Goal: Information Seeking & Learning: Learn about a topic

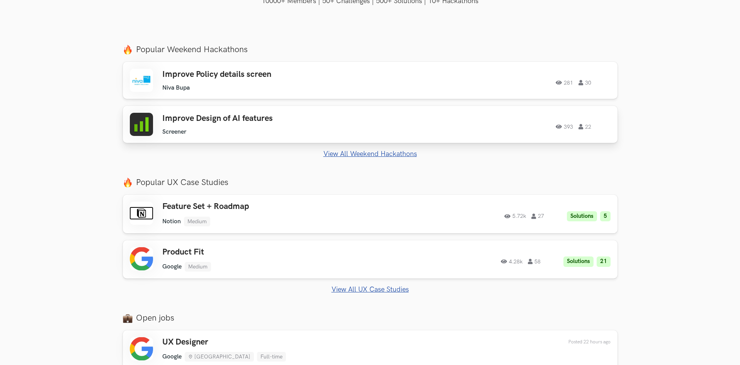
scroll to position [270, 0]
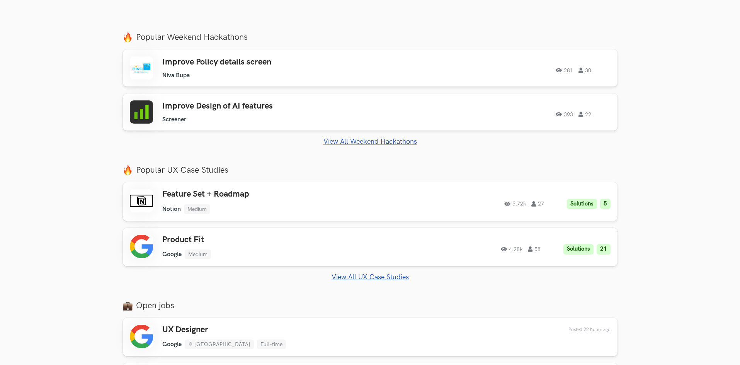
click at [407, 138] on link "View All Weekend Hackathons" at bounding box center [370, 142] width 494 height 8
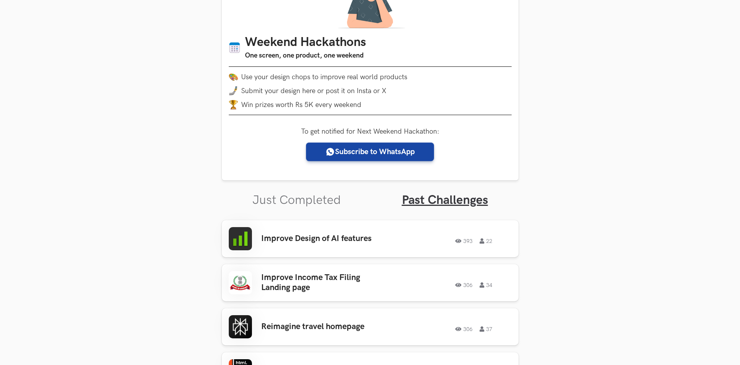
scroll to position [232, 0]
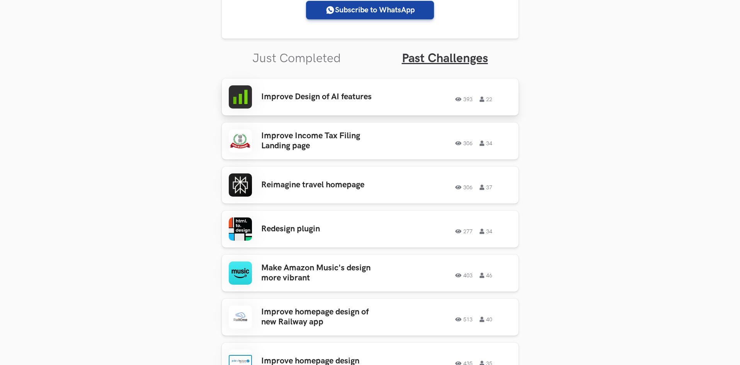
click at [463, 92] on div "393 22" at bounding box center [455, 97] width 111 height 10
click at [474, 141] on ul "306 34" at bounding box center [473, 143] width 37 height 5
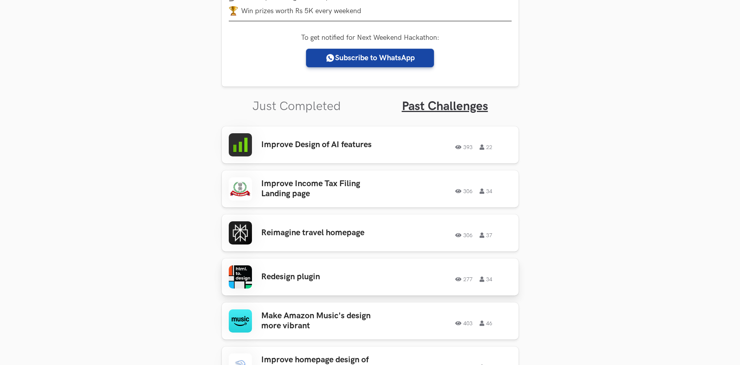
scroll to position [193, 0]
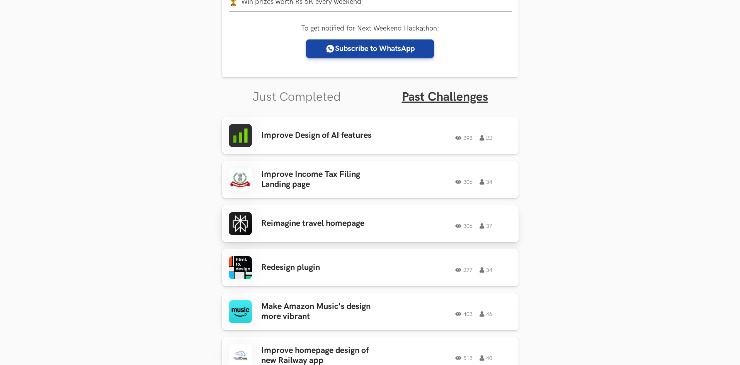
click at [461, 230] on div "Reimagine travel homepage 306 37 306 37" at bounding box center [370, 223] width 283 height 23
click at [265, 89] on ul "Just Completed Past Challenges" at bounding box center [370, 90] width 297 height 27
click at [269, 96] on link "Just Completed" at bounding box center [296, 97] width 88 height 15
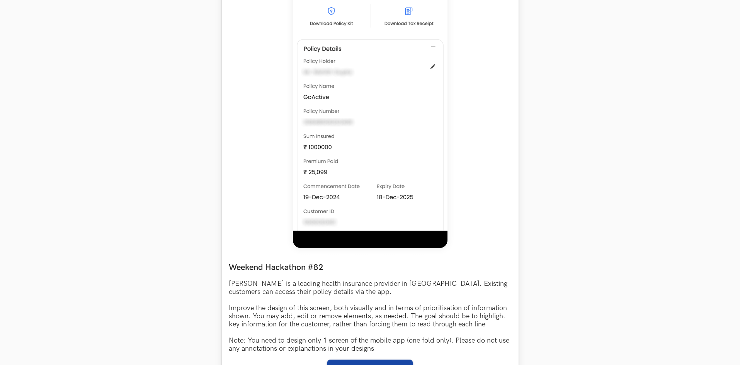
scroll to position [541, 0]
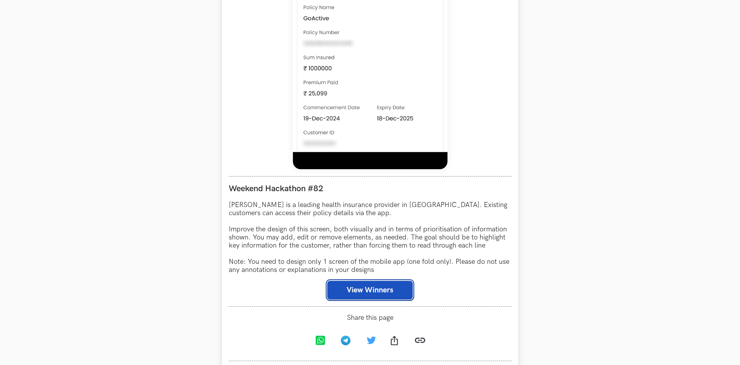
click at [352, 287] on button "View Winners" at bounding box center [369, 290] width 85 height 19
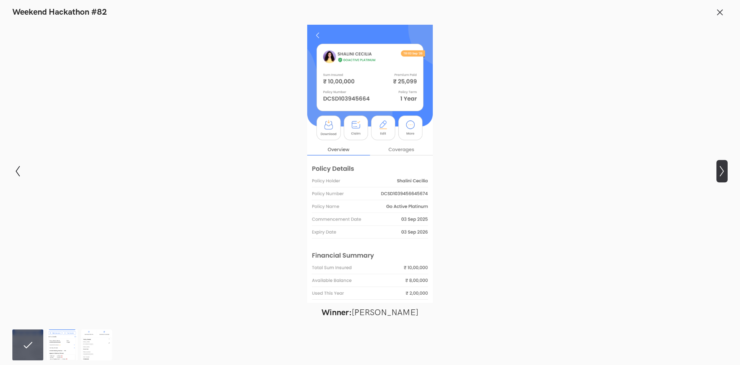
click at [723, 170] on icon "Show next slide" at bounding box center [721, 171] width 11 height 11
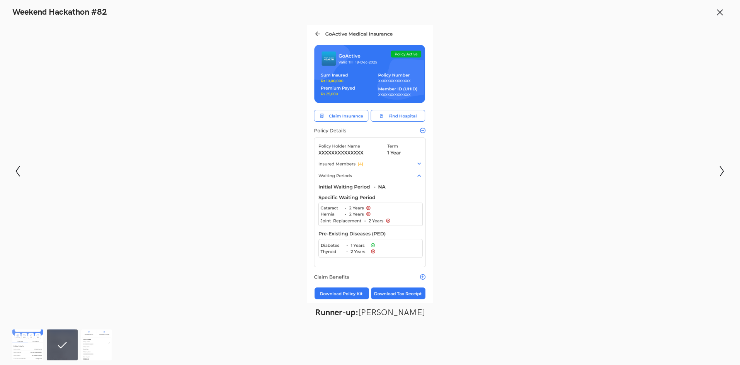
click at [730, 172] on div "Modal Gallery Slideshow Winner: Amruth Kiran Runner-up: Pranati Tantravahi Cont…" at bounding box center [370, 171] width 740 height 302
click at [733, 176] on div "Modal Gallery Slideshow Winner: Amruth Kiran Runner-up: Pranati Tantravahi Cont…" at bounding box center [370, 171] width 740 height 302
click at [732, 172] on div "Modal Gallery Slideshow Winner: Amruth Kiran Runner-up: Pranati Tantravahi Cont…" at bounding box center [370, 171] width 740 height 302
click at [721, 171] on icon "Show next slide" at bounding box center [721, 171] width 11 height 11
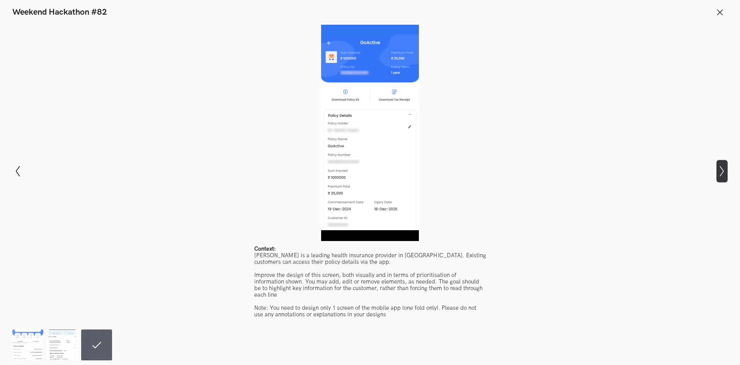
click at [721, 171] on icon "Show next slide" at bounding box center [721, 171] width 11 height 11
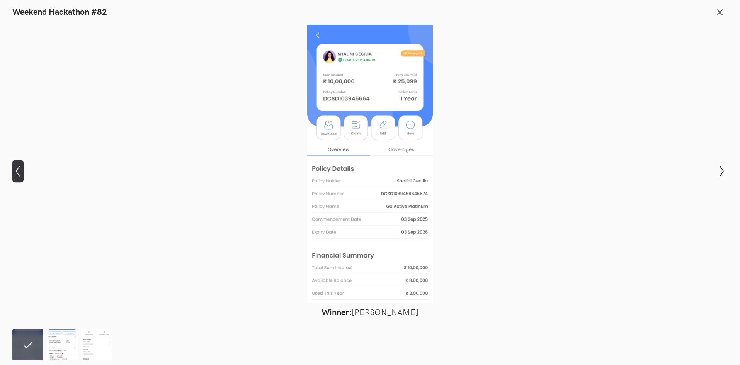
click at [16, 170] on icon "Show previous slide" at bounding box center [17, 171] width 11 height 11
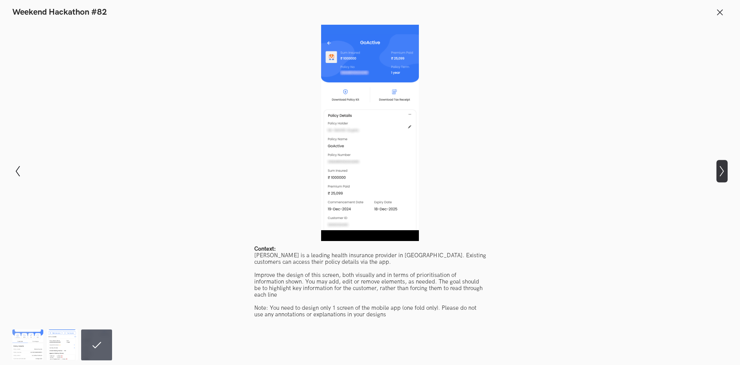
click at [725, 173] on icon "Show next slide" at bounding box center [721, 171] width 11 height 11
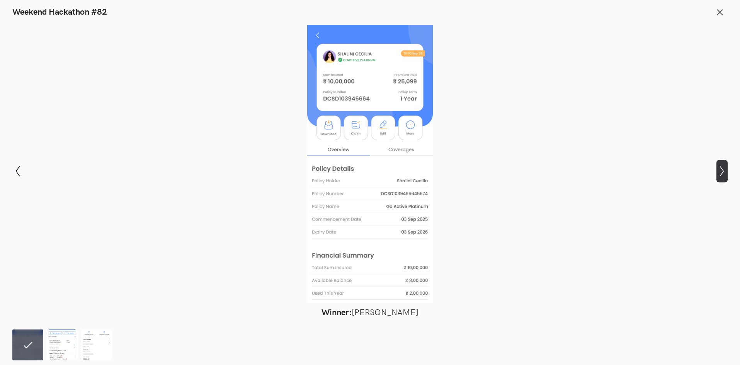
click at [725, 173] on icon "Show next slide" at bounding box center [721, 171] width 11 height 11
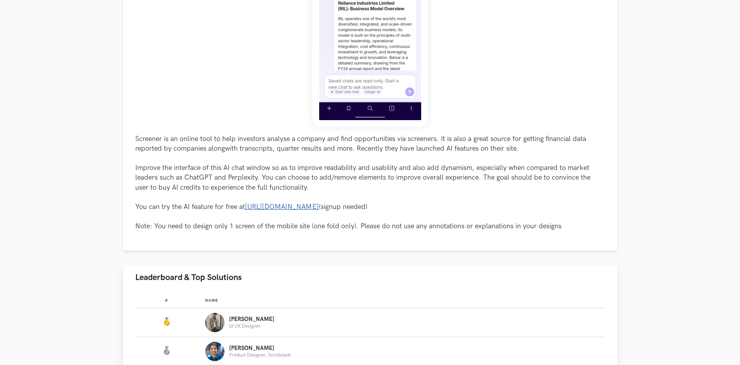
scroll to position [309, 0]
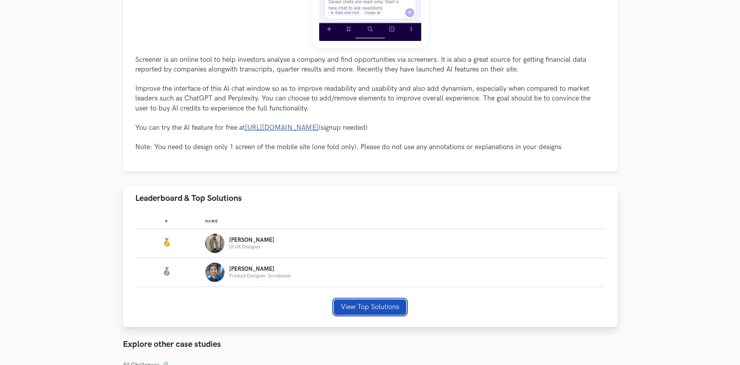
click at [366, 306] on button "View Top Solutions" at bounding box center [370, 306] width 72 height 15
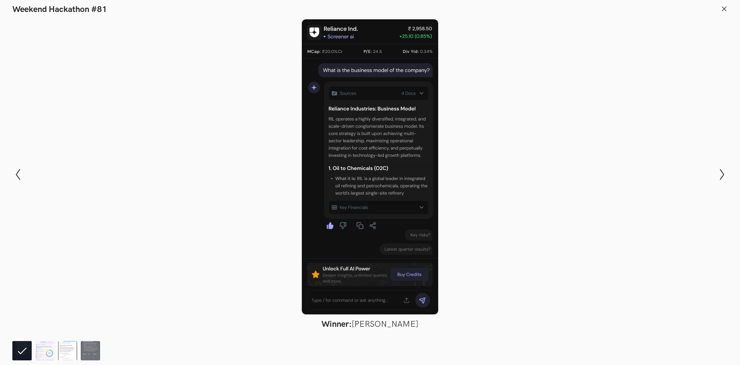
click at [54, 347] on ol at bounding box center [57, 350] width 91 height 19
click at [46, 357] on img at bounding box center [44, 350] width 19 height 19
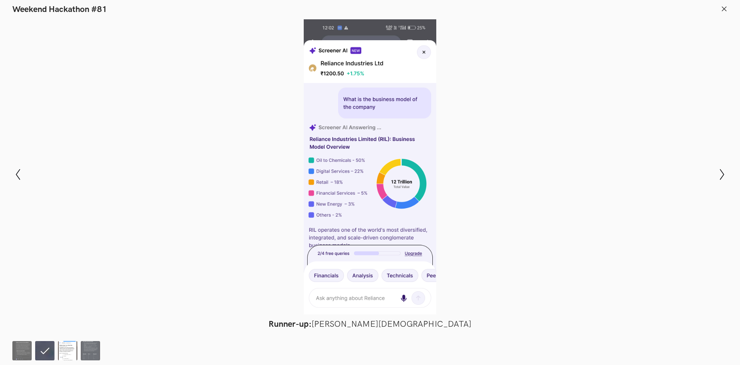
click at [73, 353] on img at bounding box center [67, 350] width 19 height 19
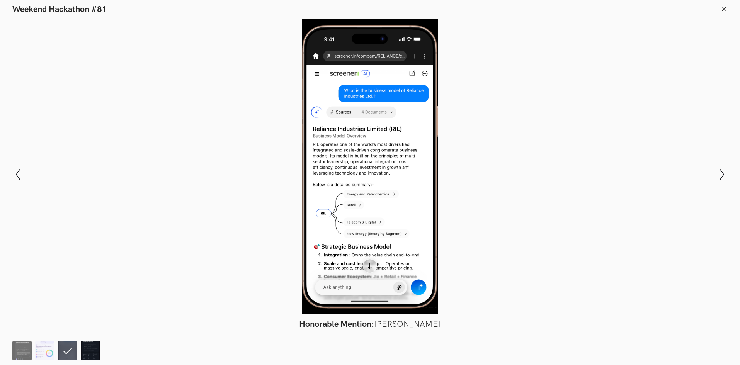
click at [93, 358] on img at bounding box center [90, 350] width 19 height 19
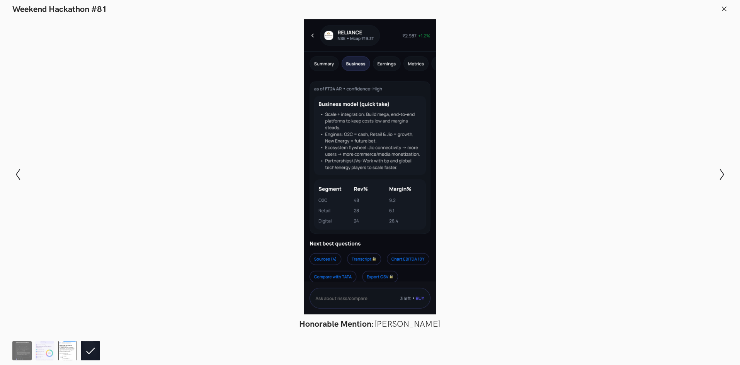
click at [74, 359] on img at bounding box center [67, 350] width 19 height 19
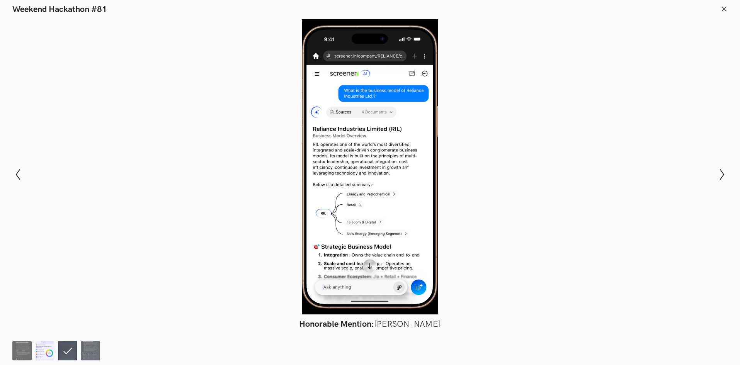
click at [47, 351] on img at bounding box center [44, 350] width 19 height 19
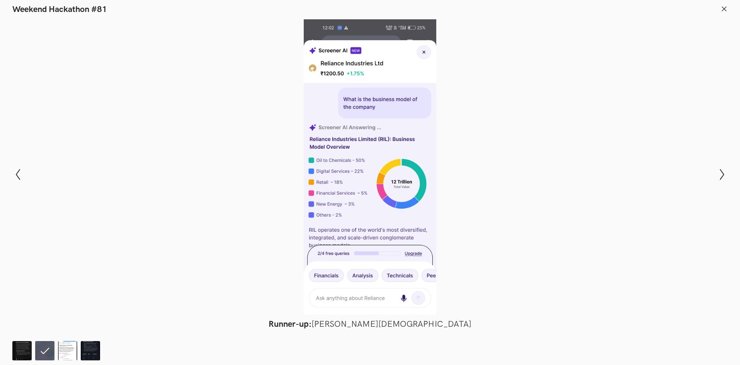
scroll to position [502, 0]
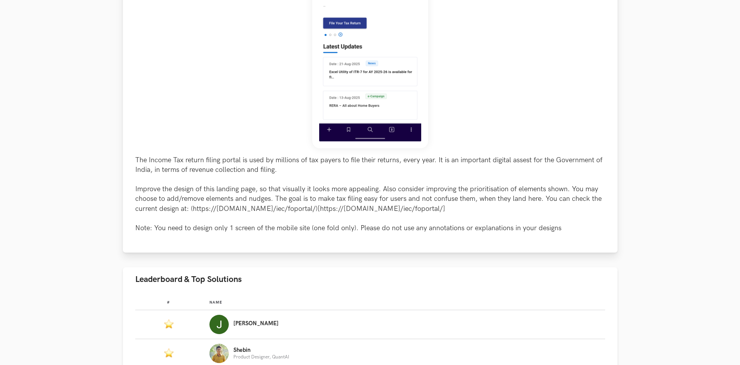
scroll to position [348, 0]
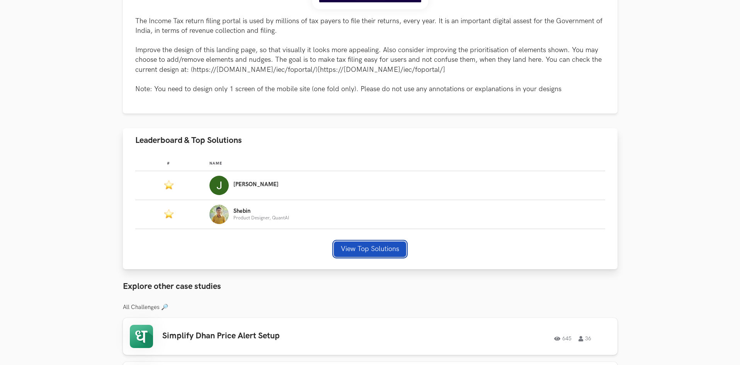
click at [365, 246] on button "View Top Solutions" at bounding box center [370, 248] width 72 height 15
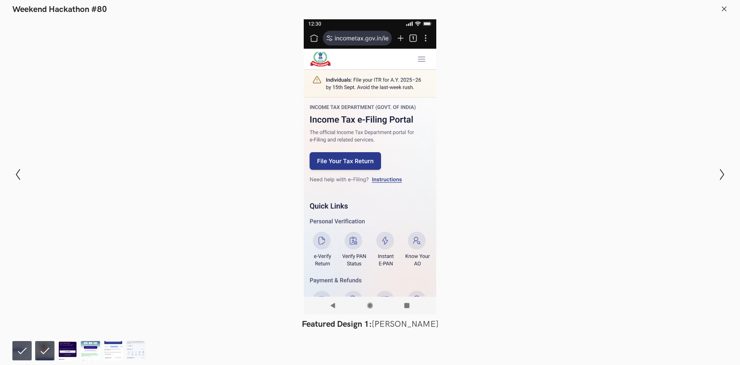
scroll to position [464, 0]
click at [67, 350] on img at bounding box center [67, 350] width 19 height 19
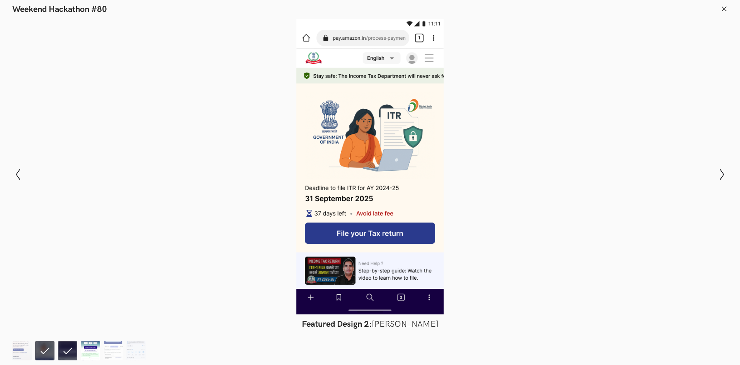
click at [99, 355] on img at bounding box center [90, 350] width 19 height 19
click at [17, 349] on img at bounding box center [21, 350] width 19 height 19
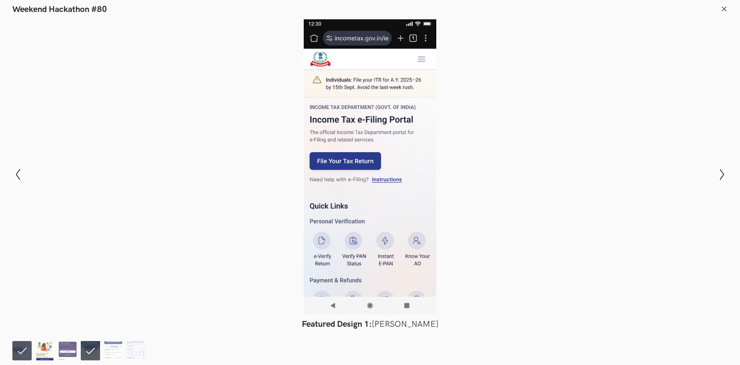
click at [51, 356] on img at bounding box center [44, 350] width 19 height 19
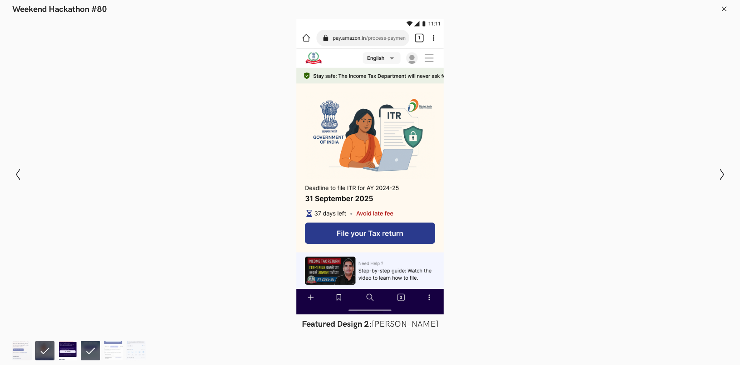
click at [64, 353] on img at bounding box center [67, 350] width 19 height 19
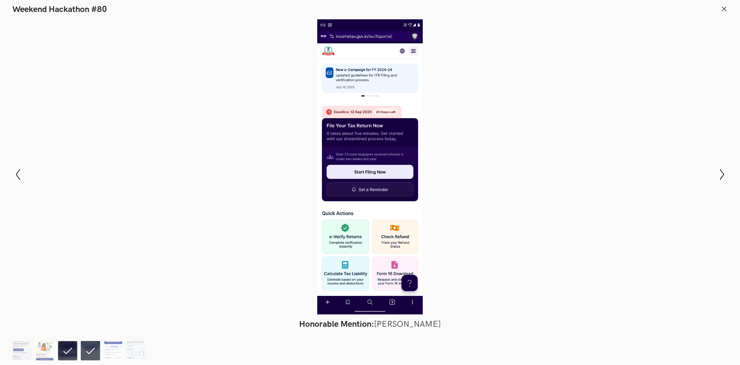
click at [88, 350] on li at bounding box center [90, 350] width 19 height 19
click at [108, 351] on img at bounding box center [113, 350] width 19 height 19
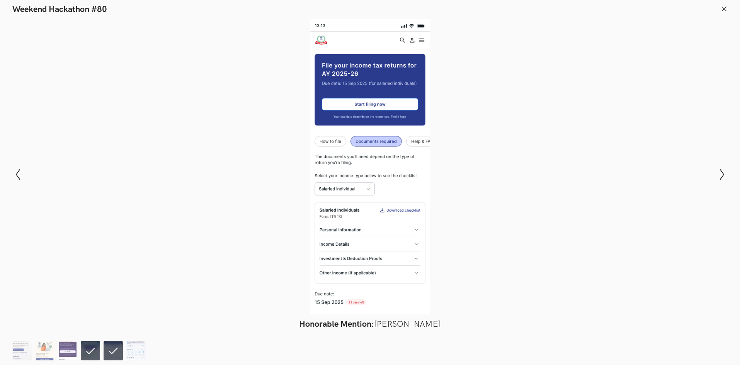
click at [131, 349] on img at bounding box center [135, 350] width 19 height 19
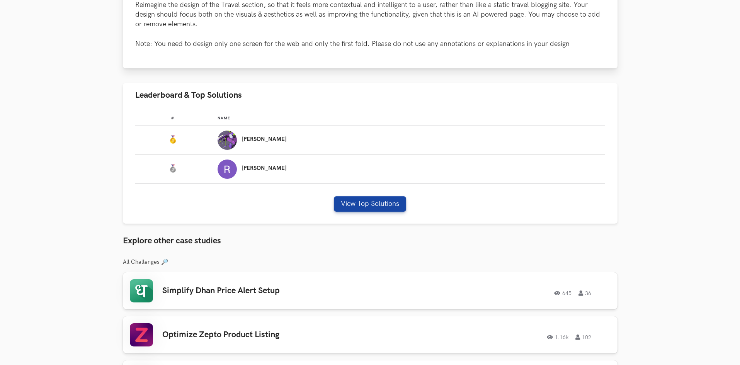
scroll to position [464, 0]
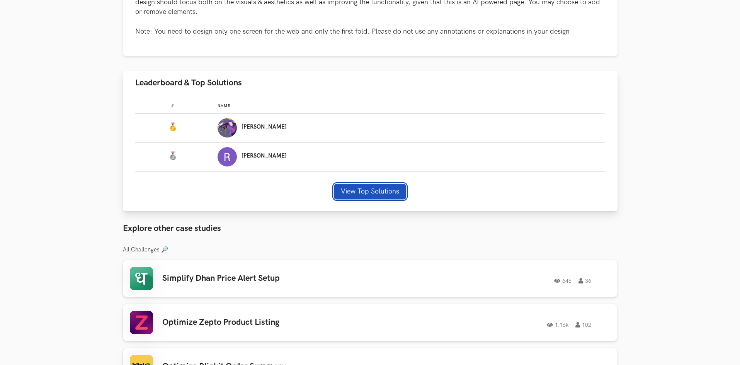
click at [349, 191] on button "View Top Solutions" at bounding box center [370, 191] width 72 height 15
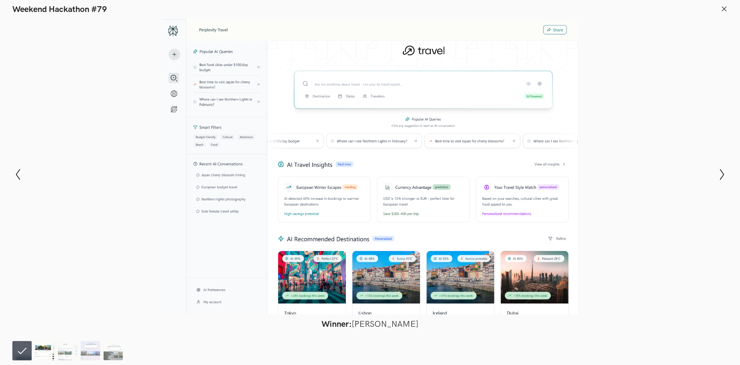
click at [39, 348] on img at bounding box center [44, 350] width 19 height 19
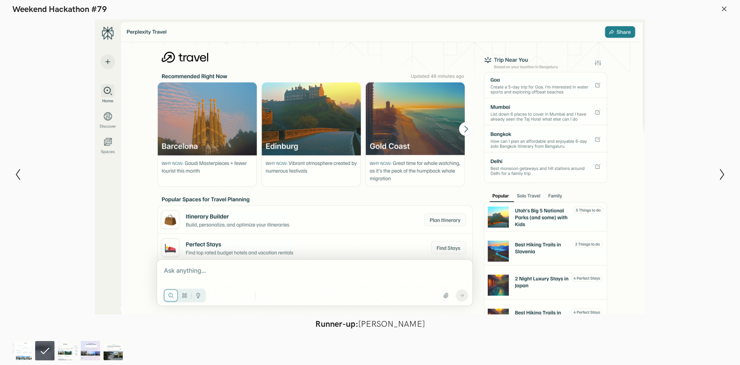
click at [10, 354] on footer at bounding box center [370, 349] width 740 height 31
click at [23, 345] on img at bounding box center [21, 350] width 19 height 19
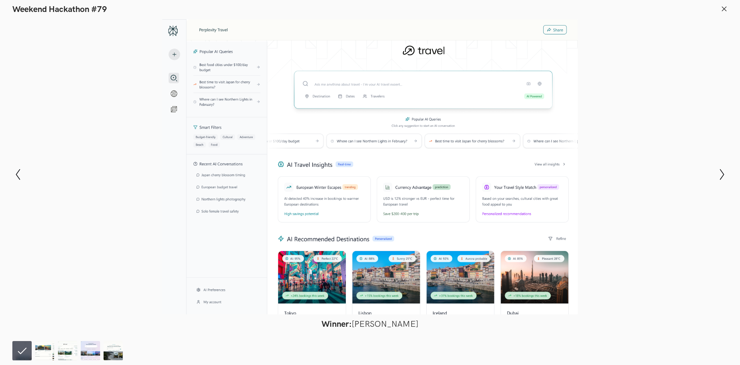
scroll to position [541, 0]
click at [708, 209] on div at bounding box center [369, 166] width 683 height 295
click at [720, 170] on icon "Show next slide" at bounding box center [721, 174] width 11 height 11
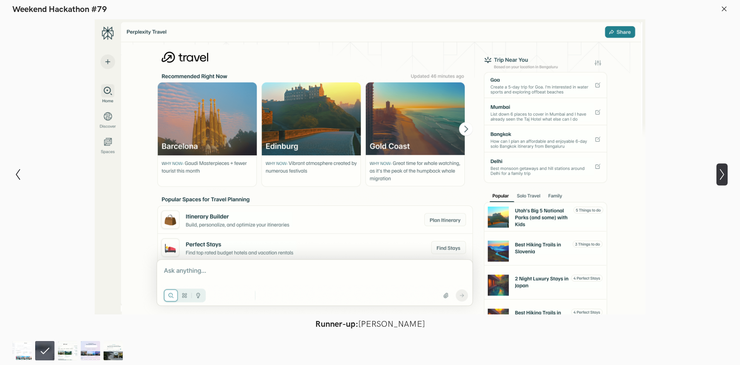
click at [720, 170] on icon "Show next slide" at bounding box center [721, 174] width 11 height 11
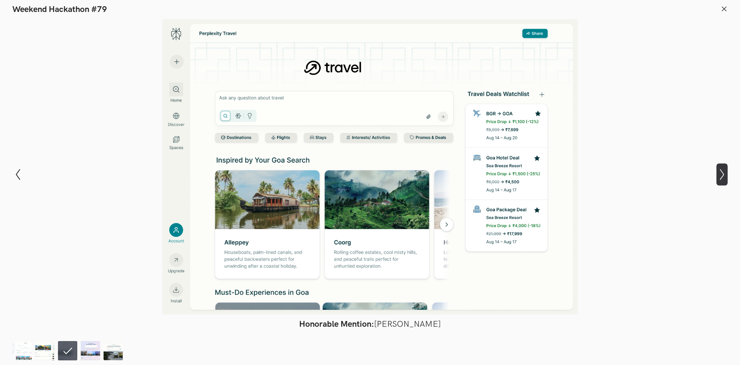
click at [720, 170] on icon "Show next slide" at bounding box center [721, 174] width 11 height 11
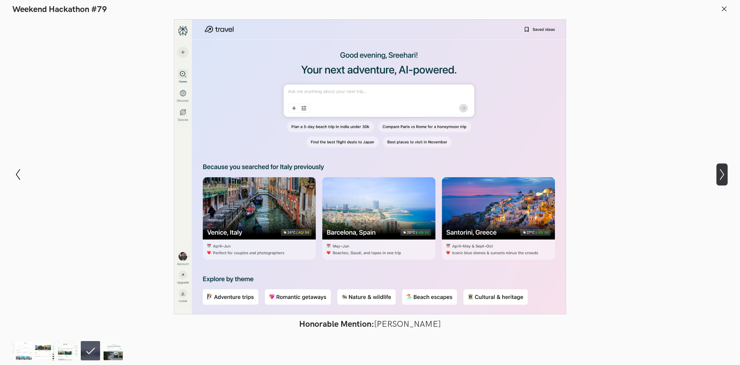
click at [720, 170] on icon "Show next slide" at bounding box center [721, 174] width 11 height 11
